Goal: Task Accomplishment & Management: Use online tool/utility

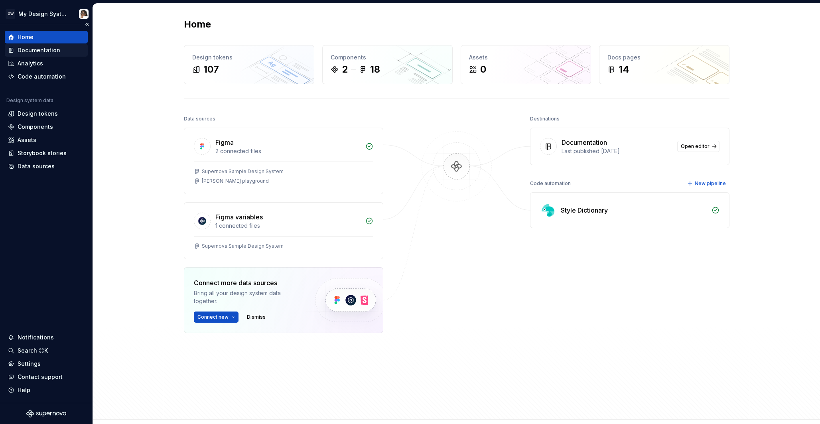
click at [61, 52] on div "Documentation" at bounding box center [46, 50] width 77 height 8
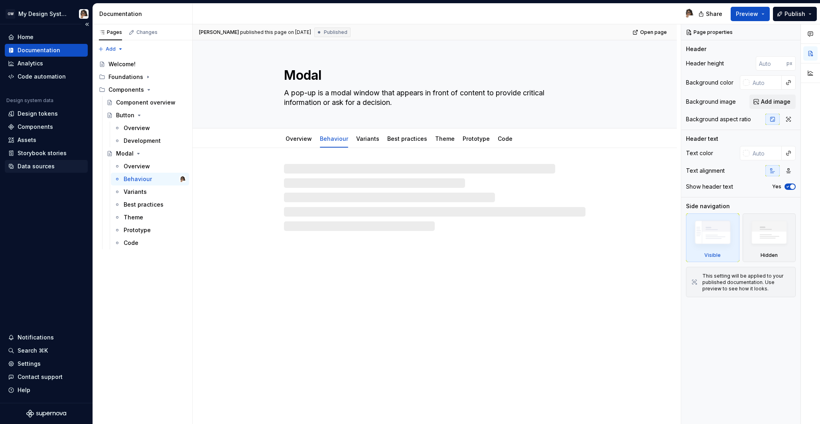
type textarea "*"
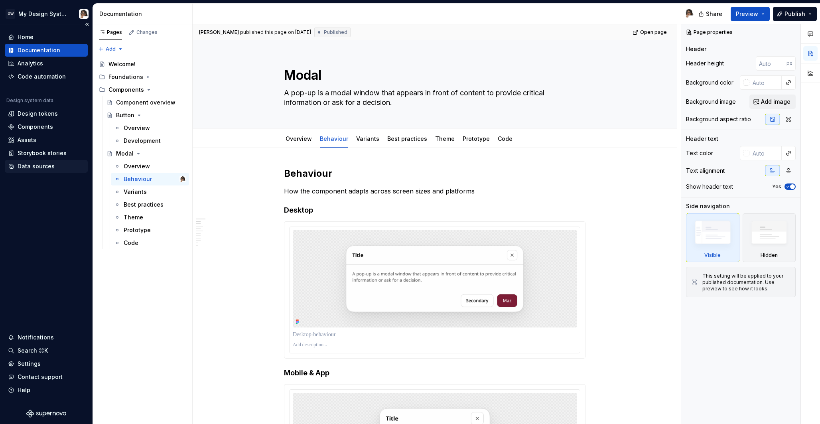
click at [50, 164] on div "Data sources" at bounding box center [36, 166] width 37 height 8
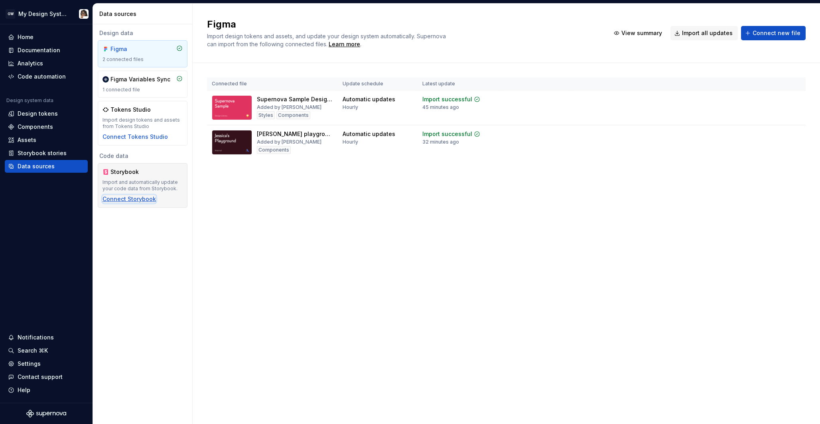
click at [134, 202] on div "Connect Storybook" at bounding box center [128, 199] width 53 height 8
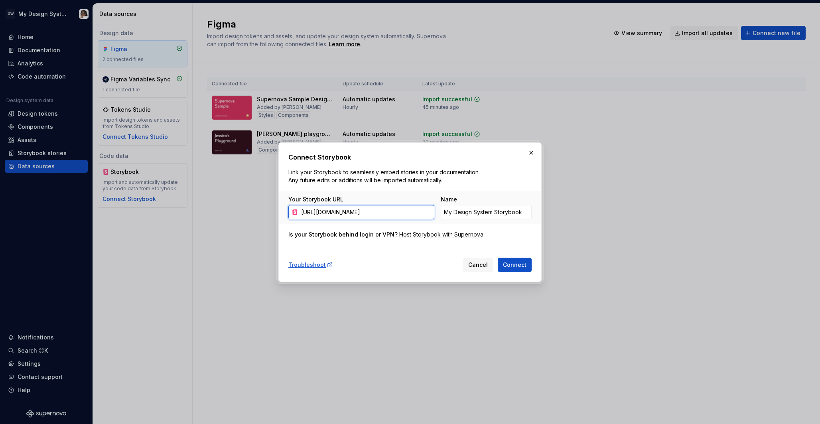
click at [375, 217] on input "[URL][DOMAIN_NAME]" at bounding box center [366, 212] width 136 height 14
paste input "text"
click at [524, 263] on span "Connect" at bounding box center [515, 265] width 24 height 8
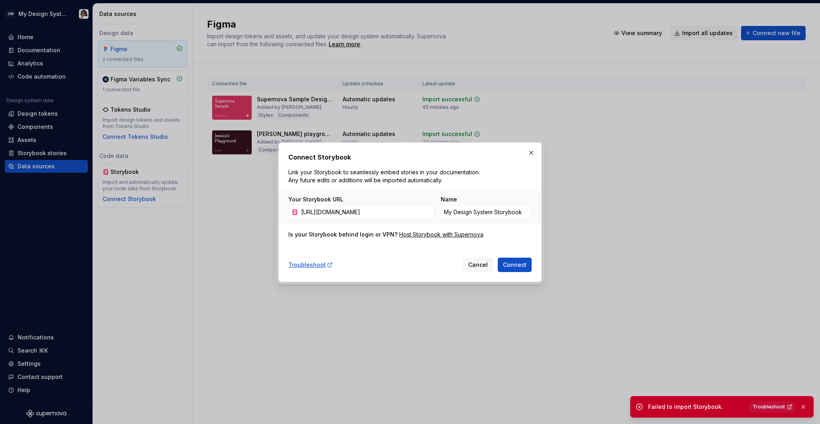
click at [770, 406] on span "Troubleshoot" at bounding box center [768, 406] width 32 height 6
click at [375, 206] on input "[URL][DOMAIN_NAME]" at bounding box center [366, 212] width 136 height 14
paste input "zjfbngpzem"
type input "[URL][DOMAIN_NAME]"
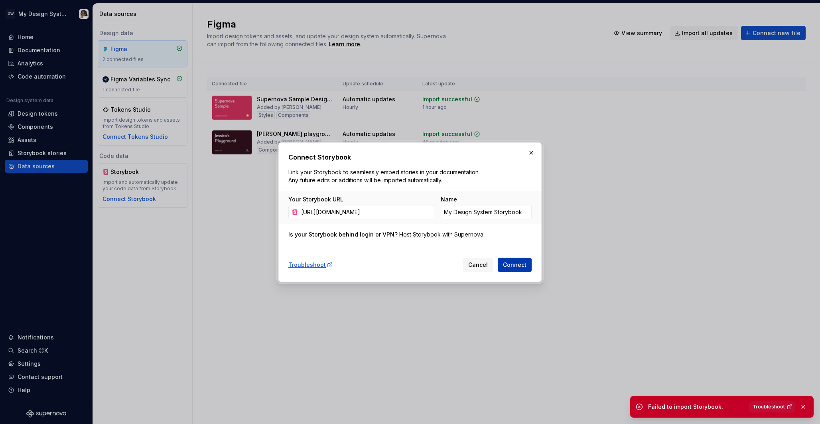
scroll to position [0, 0]
click at [523, 262] on span "Connect" at bounding box center [515, 265] width 24 height 8
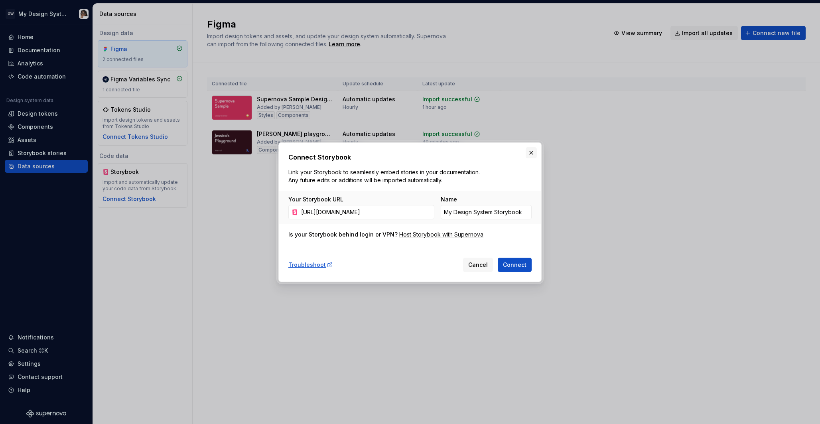
click at [532, 153] on button "button" at bounding box center [530, 152] width 11 height 11
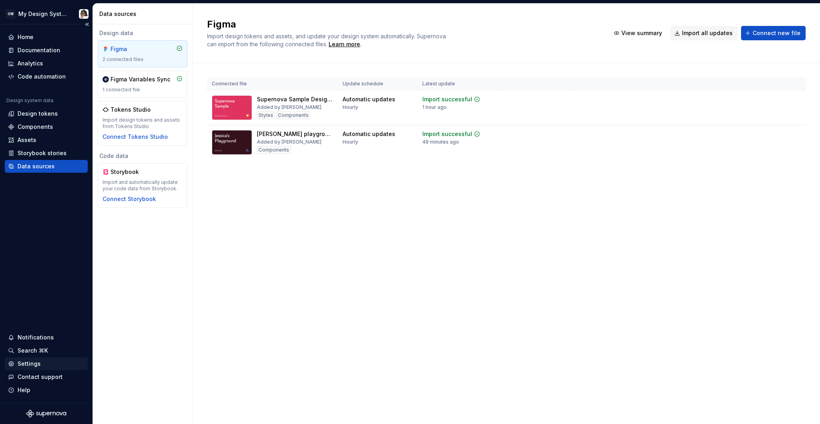
click at [33, 364] on div "Settings" at bounding box center [29, 364] width 23 height 8
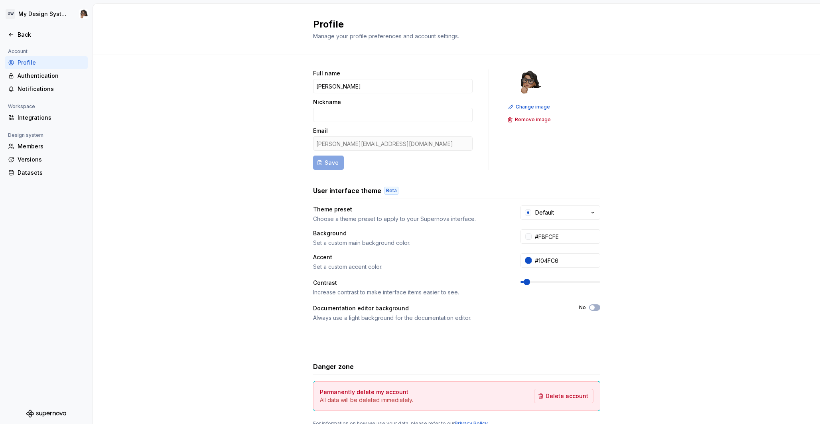
click at [619, 237] on div "Full name [PERSON_NAME] Email [PERSON_NAME][EMAIL_ADDRESS][DOMAIN_NAME] Save Ch…" at bounding box center [456, 256] width 727 height 402
click at [37, 120] on div "Integrations" at bounding box center [51, 118] width 67 height 8
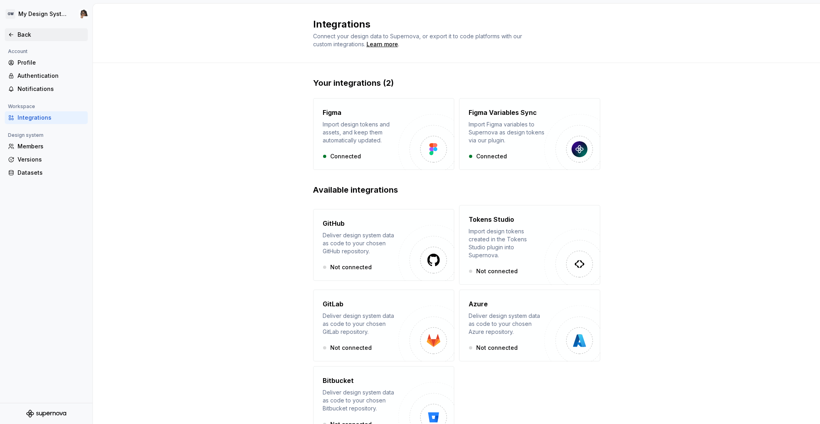
click at [25, 33] on div "Back" at bounding box center [51, 35] width 67 height 8
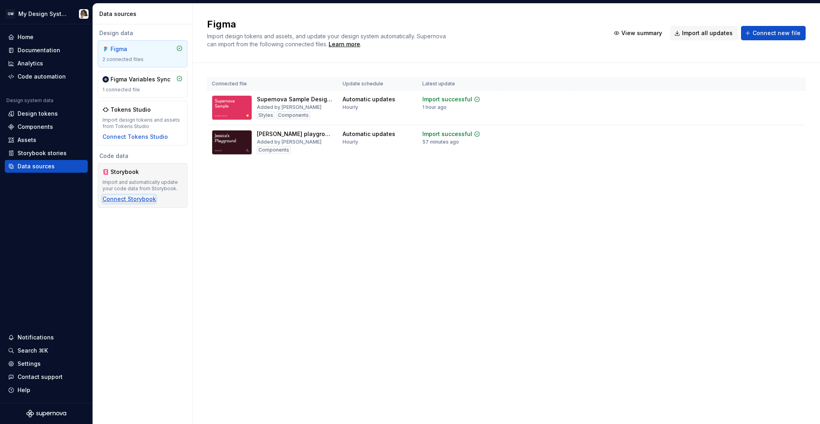
click at [120, 198] on div "Connect Storybook" at bounding box center [128, 199] width 53 height 8
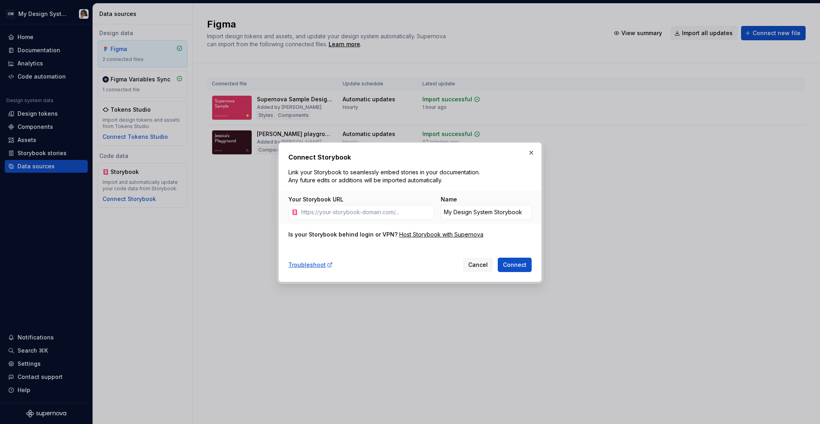
click at [537, 155] on div "Connect Storybook Link your Storybook to seamlessly embed stories in your docum…" at bounding box center [409, 212] width 263 height 140
click at [532, 152] on button "button" at bounding box center [530, 152] width 11 height 11
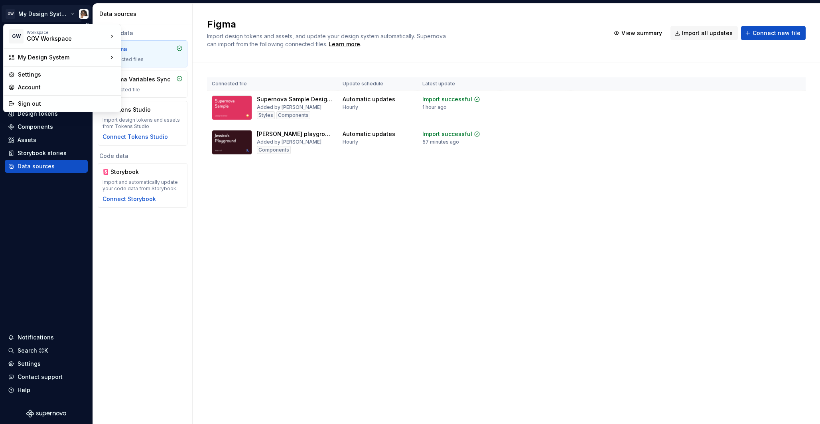
click at [11, 13] on html "GW My Design System Home Documentation Analytics Code automation Design system …" at bounding box center [410, 212] width 820 height 424
click at [136, 34] on div "ACN" at bounding box center [160, 34] width 52 height 8
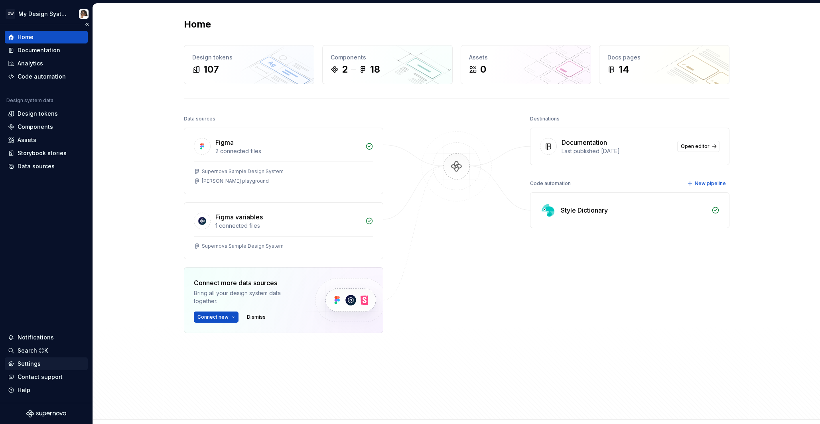
click at [25, 363] on div "Settings" at bounding box center [29, 364] width 23 height 8
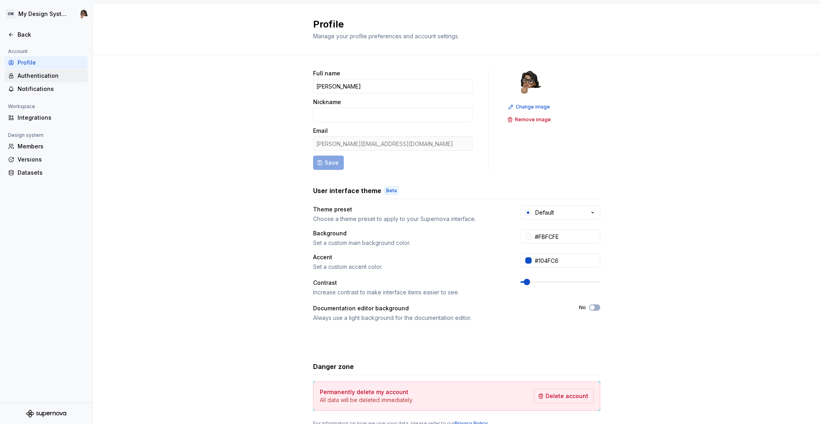
click at [51, 79] on div "Authentication" at bounding box center [51, 76] width 67 height 8
